Goal: Information Seeking & Learning: Learn about a topic

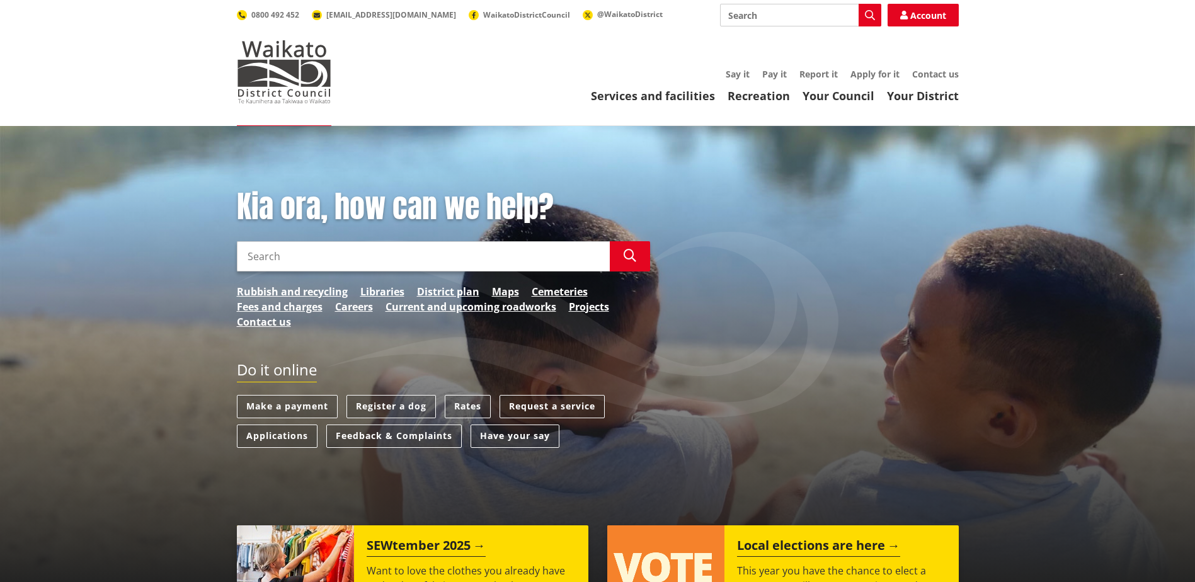
click at [792, 13] on input "Search" at bounding box center [800, 15] width 161 height 23
type input "Iawai"
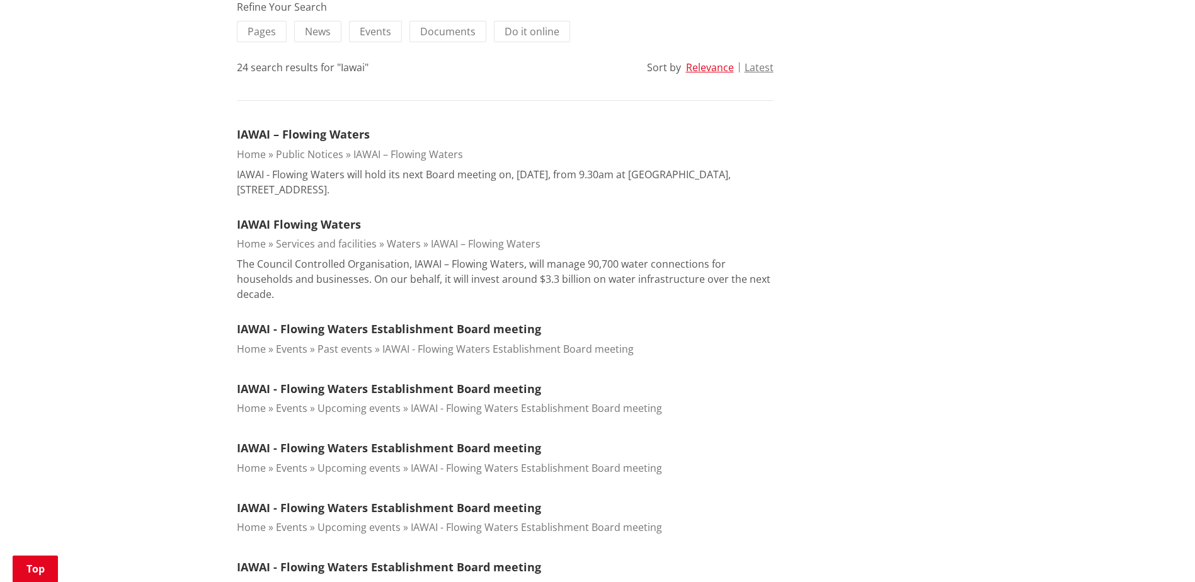
scroll to position [315, 0]
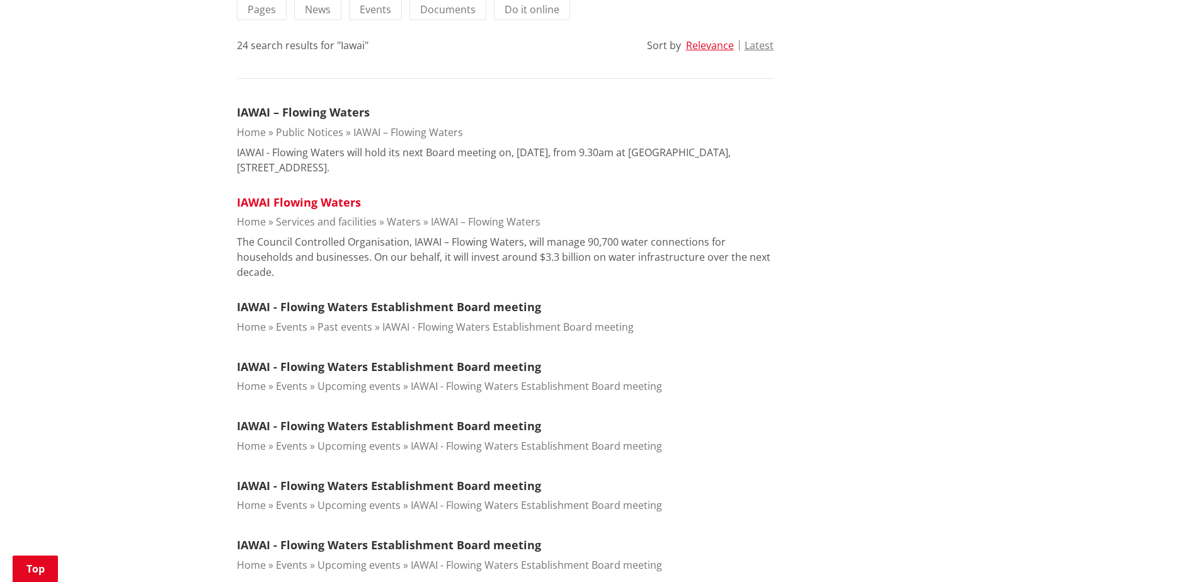
click at [335, 202] on link "IAWAI Flowing Waters" at bounding box center [299, 202] width 124 height 15
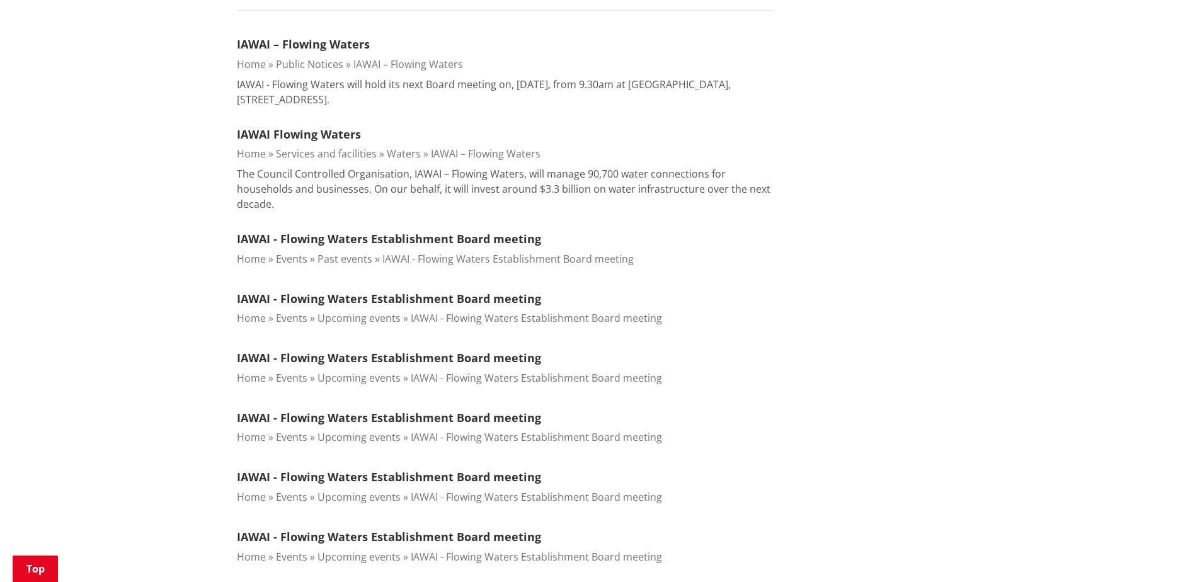
scroll to position [378, 0]
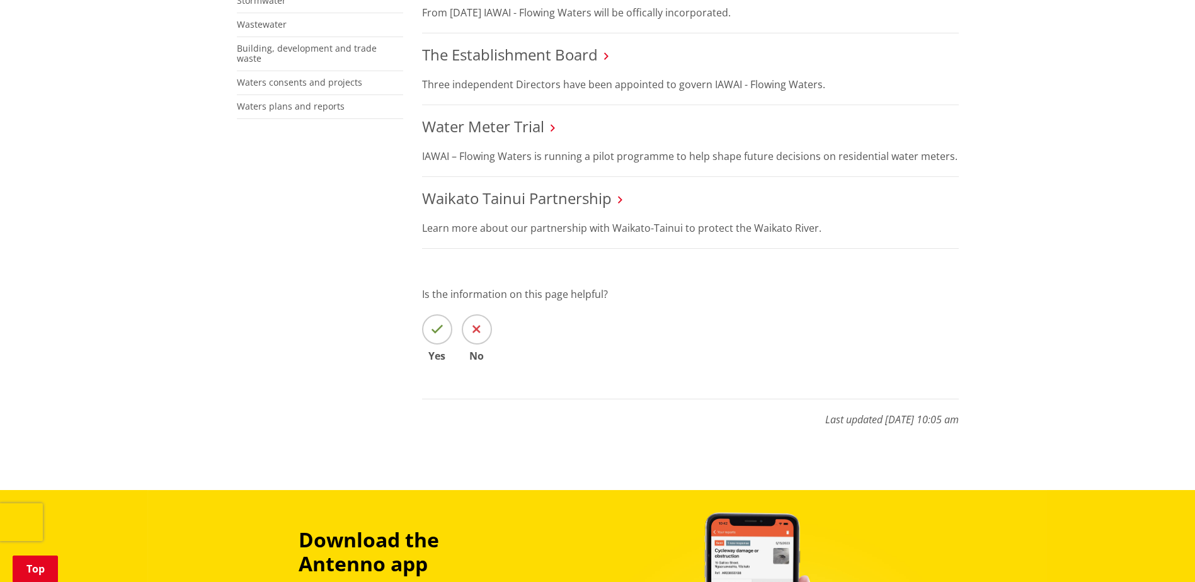
scroll to position [441, 0]
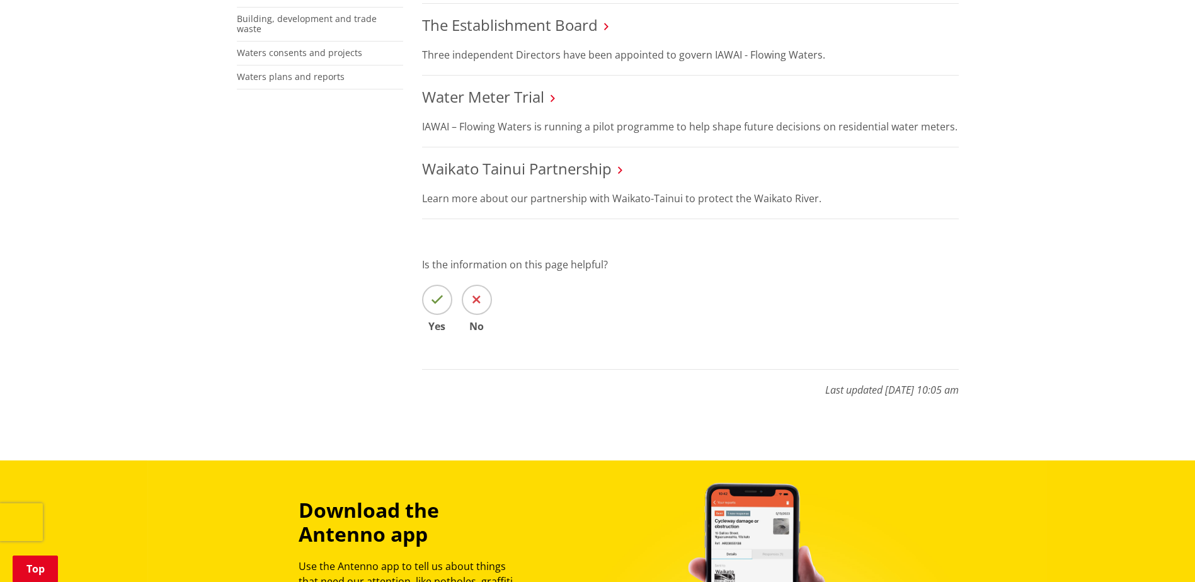
click at [609, 32] on icon at bounding box center [606, 26] width 4 height 11
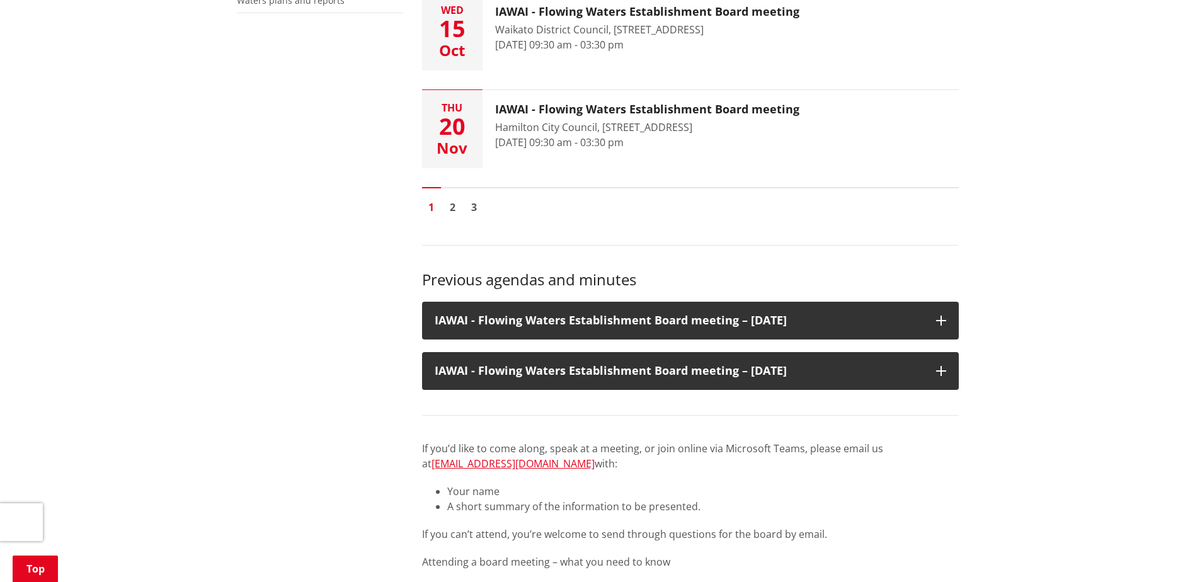
scroll to position [315, 0]
